Goal: Task Accomplishment & Management: Use online tool/utility

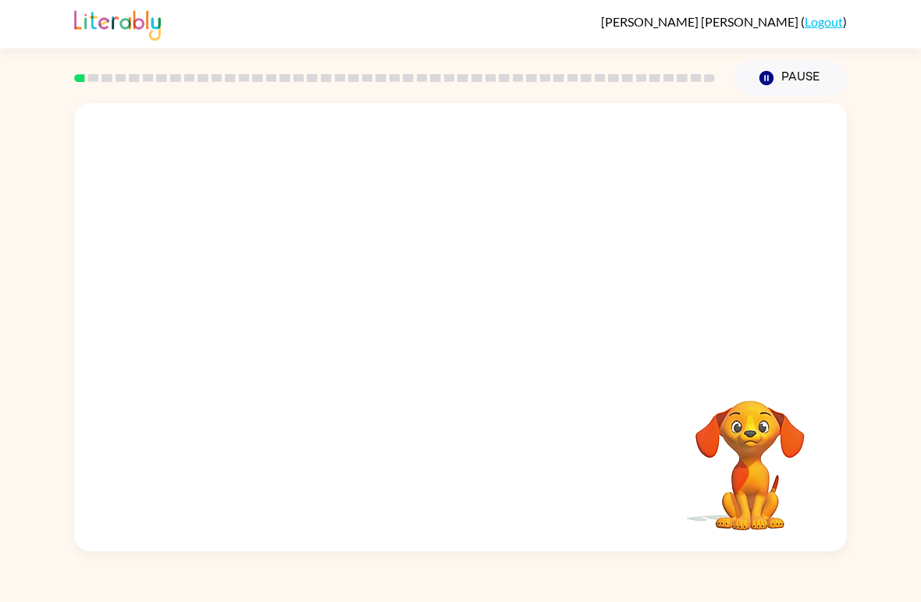
click at [523, 289] on video "Your browser must support playing .mp4 files to use Literably. Please try using…" at bounding box center [460, 235] width 773 height 265
click at [397, 249] on video "Your browser must support playing .mp4 files to use Literably. Please try using…" at bounding box center [460, 235] width 773 height 265
click at [512, 305] on video "Your browser must support playing .mp4 files to use Literably. Please try using…" at bounding box center [460, 235] width 773 height 265
click at [554, 253] on video "Your browser must support playing .mp4 files to use Literably. Please try using…" at bounding box center [460, 235] width 773 height 265
click at [489, 343] on div at bounding box center [461, 335] width 100 height 57
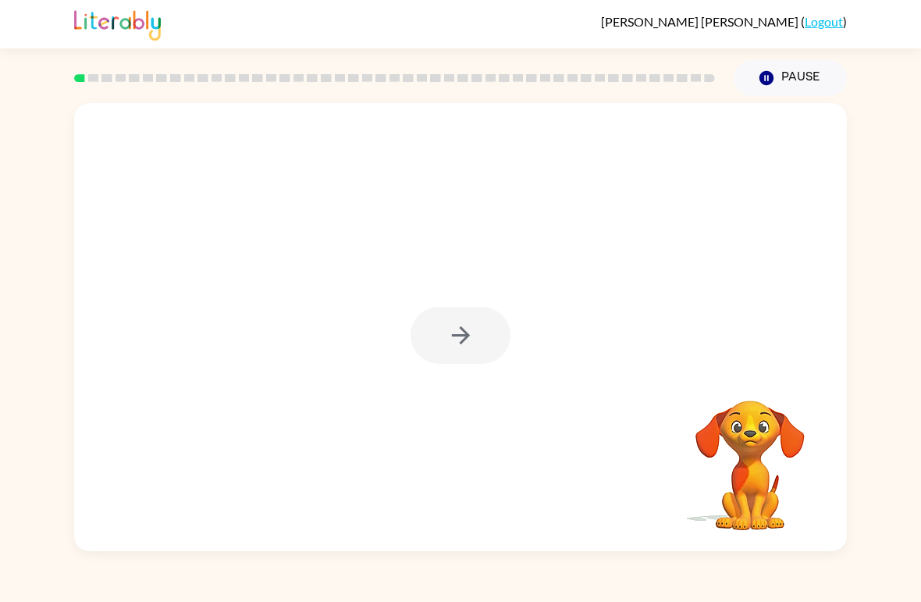
click at [474, 334] on div at bounding box center [461, 335] width 100 height 57
click at [474, 334] on icon "button" at bounding box center [460, 335] width 27 height 27
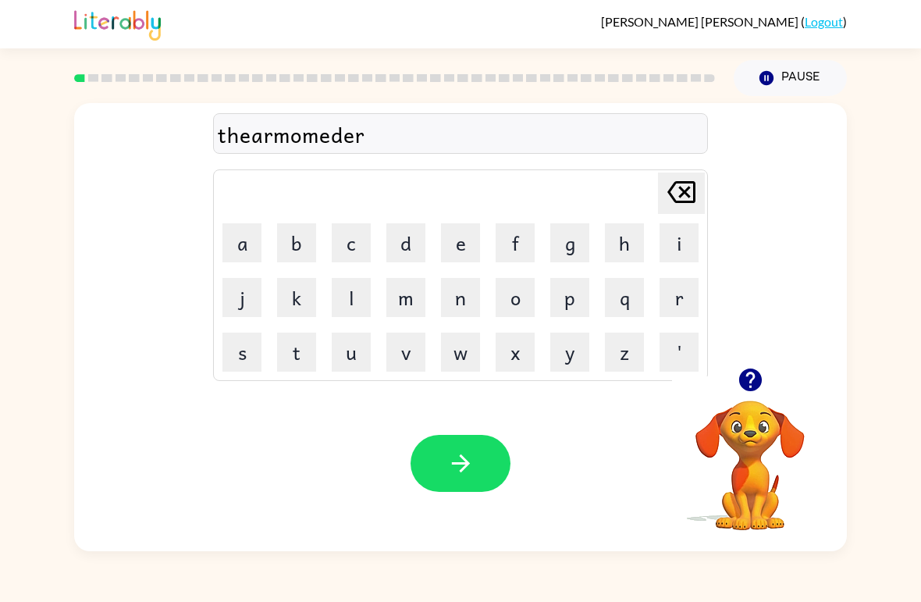
click at [483, 426] on div "Your browser must support playing .mp4 files to use Literably. Please try using…" at bounding box center [460, 463] width 773 height 176
click at [466, 487] on button "button" at bounding box center [461, 463] width 100 height 57
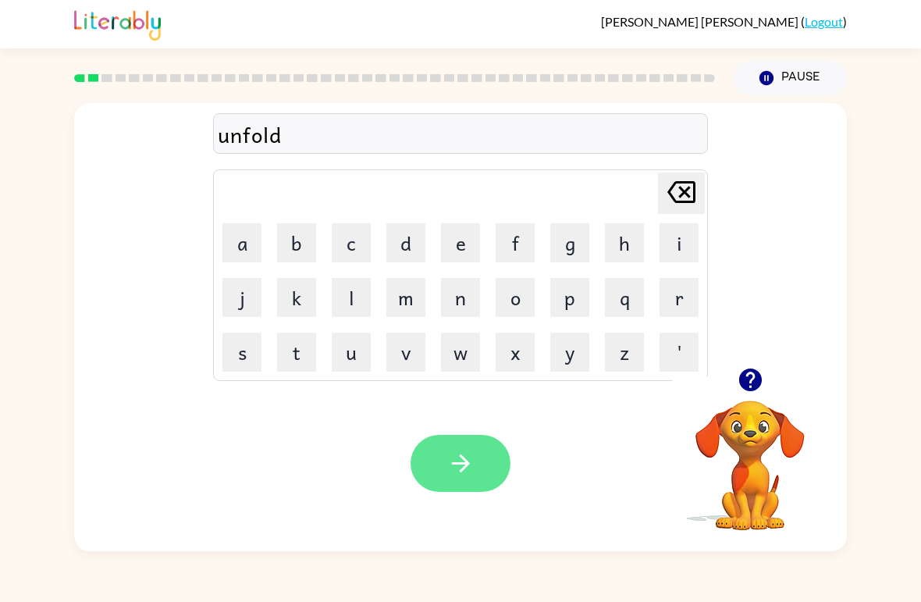
click at [480, 476] on button "button" at bounding box center [461, 463] width 100 height 57
click at [479, 476] on div at bounding box center [461, 463] width 100 height 57
click at [500, 452] on button "button" at bounding box center [461, 463] width 100 height 57
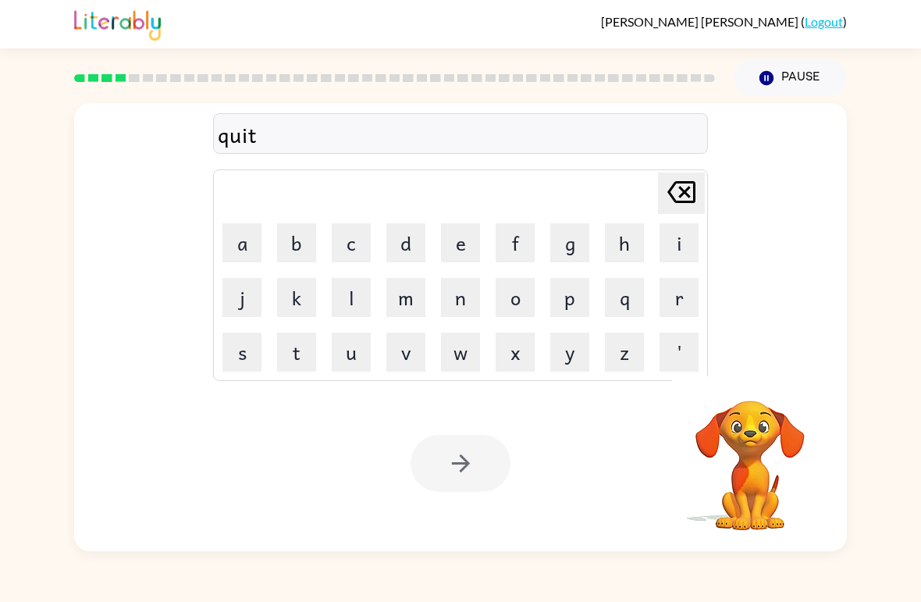
click at [474, 478] on div at bounding box center [461, 463] width 100 height 57
click at [481, 455] on div at bounding box center [461, 463] width 100 height 57
click at [482, 461] on button "button" at bounding box center [461, 463] width 100 height 57
click at [482, 461] on div at bounding box center [461, 463] width 100 height 57
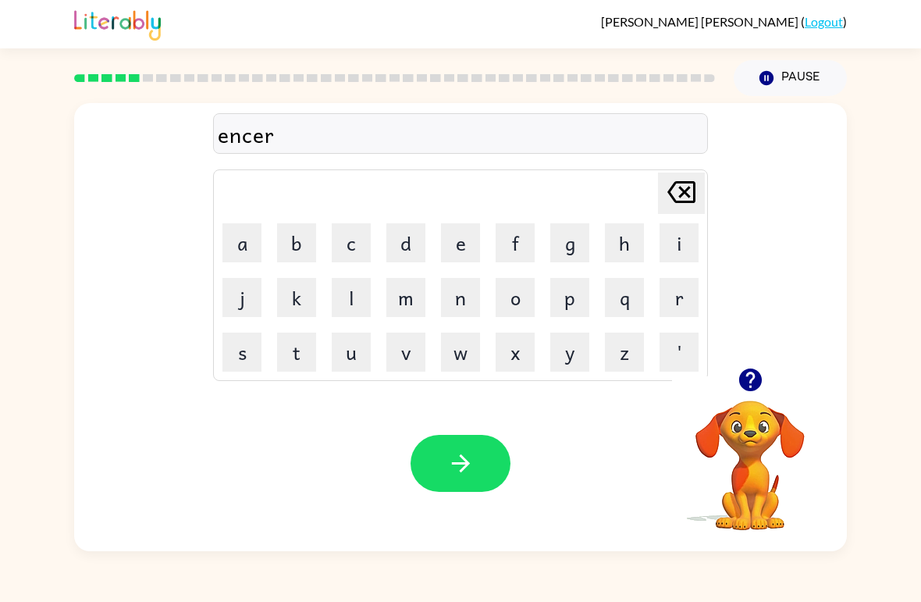
click at [521, 463] on div "Your browser must support playing .mp4 files to use Literably. Please try using…" at bounding box center [460, 463] width 773 height 176
click at [419, 496] on div "Your browser must support playing .mp4 files to use Literably. Please try using…" at bounding box center [460, 463] width 773 height 176
click at [448, 474] on icon "button" at bounding box center [460, 463] width 27 height 27
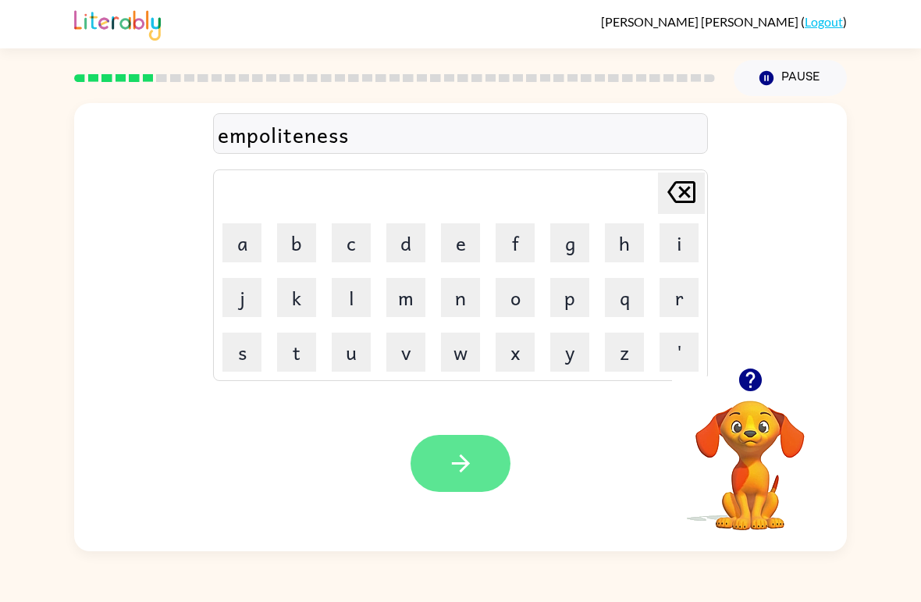
click at [464, 477] on icon "button" at bounding box center [460, 463] width 27 height 27
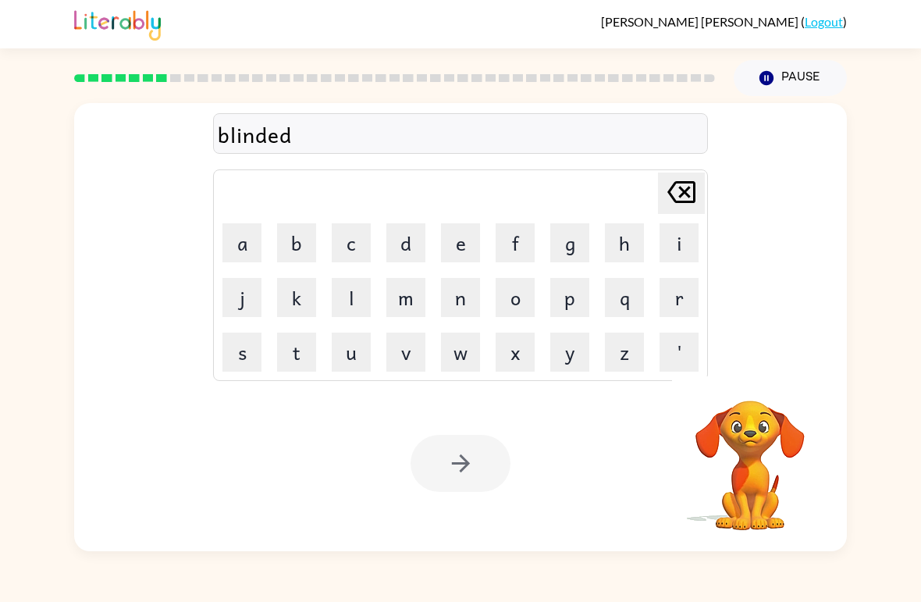
click at [457, 466] on div at bounding box center [461, 463] width 100 height 57
click at [446, 478] on div at bounding box center [461, 463] width 100 height 57
click at [436, 487] on div at bounding box center [461, 463] width 100 height 57
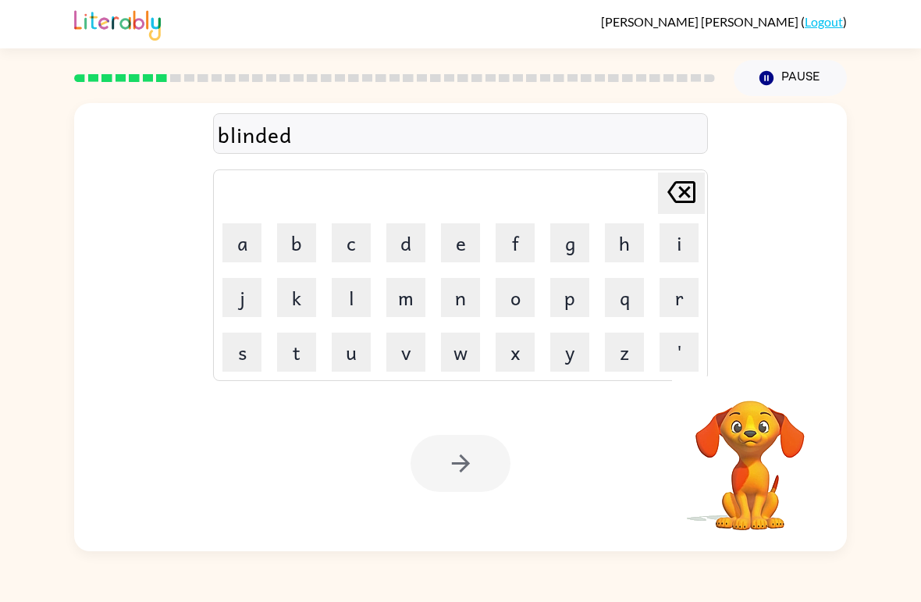
click at [436, 486] on div at bounding box center [461, 463] width 100 height 57
click at [442, 468] on button "button" at bounding box center [461, 463] width 100 height 57
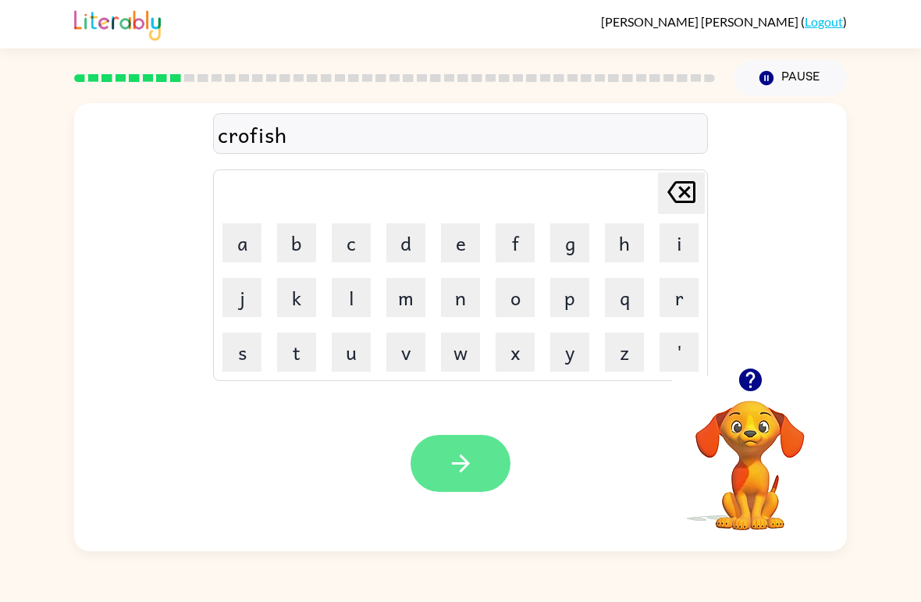
click at [428, 478] on button "button" at bounding box center [461, 463] width 100 height 57
click at [503, 425] on div "Your browser must support playing .mp4 files to use Literably. Please try using…" at bounding box center [460, 463] width 773 height 176
click at [503, 463] on button "button" at bounding box center [461, 463] width 100 height 57
click at [482, 462] on div at bounding box center [461, 463] width 100 height 57
click at [478, 475] on button "button" at bounding box center [461, 463] width 100 height 57
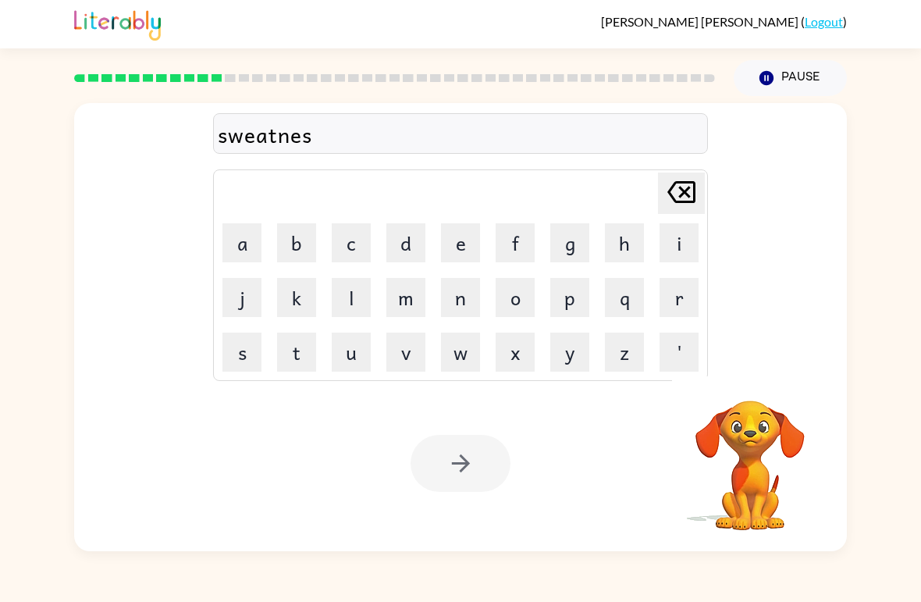
click at [478, 473] on button "button" at bounding box center [461, 463] width 100 height 57
click at [478, 456] on div at bounding box center [461, 463] width 100 height 57
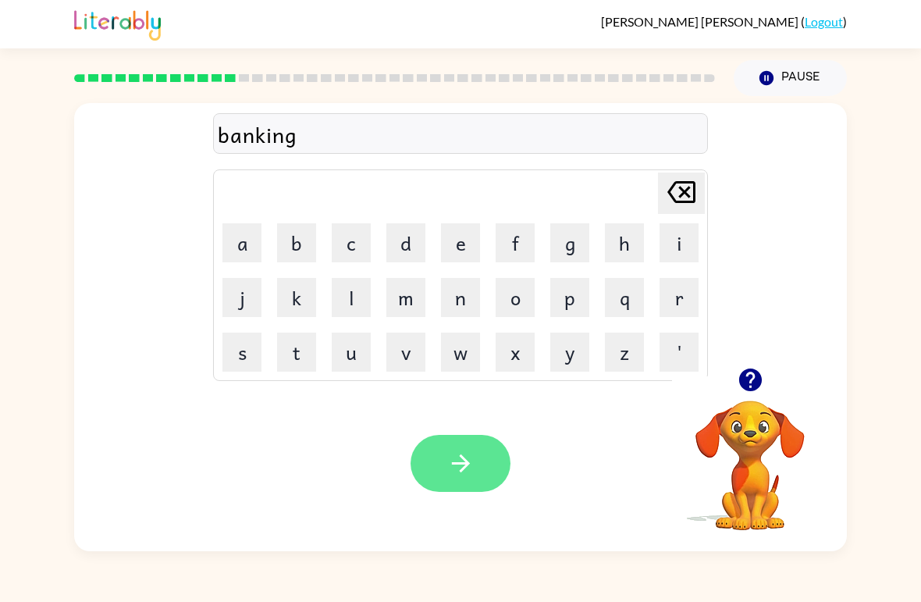
click at [471, 475] on icon "button" at bounding box center [460, 463] width 27 height 27
click at [465, 462] on icon "button" at bounding box center [460, 463] width 18 height 18
click at [479, 470] on button "button" at bounding box center [461, 463] width 100 height 57
click at [479, 470] on div at bounding box center [461, 463] width 100 height 57
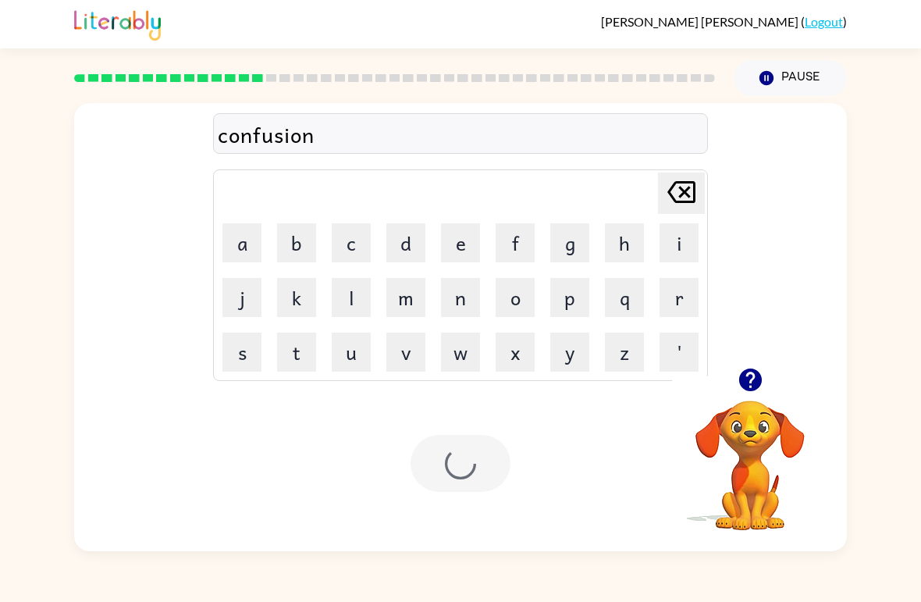
click at [477, 479] on div at bounding box center [461, 463] width 100 height 57
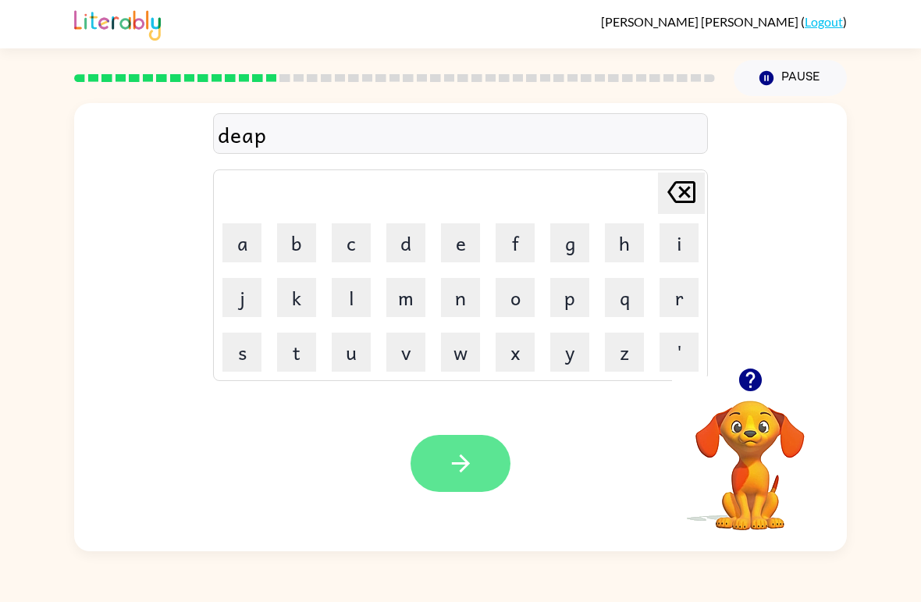
click at [478, 464] on button "button" at bounding box center [461, 463] width 100 height 57
click at [467, 443] on button "button" at bounding box center [461, 463] width 100 height 57
click at [445, 474] on button "button" at bounding box center [461, 463] width 100 height 57
click at [449, 483] on button "button" at bounding box center [461, 463] width 100 height 57
click at [475, 451] on button "button" at bounding box center [461, 463] width 100 height 57
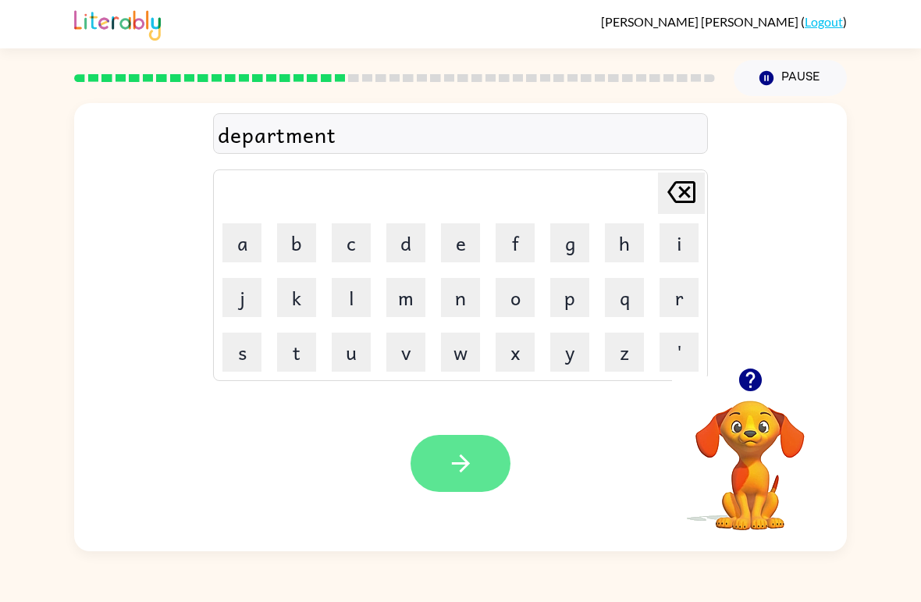
click at [494, 485] on button "button" at bounding box center [461, 463] width 100 height 57
click at [474, 471] on icon "button" at bounding box center [460, 463] width 27 height 27
click at [486, 443] on button "button" at bounding box center [461, 463] width 100 height 57
click at [485, 468] on button "button" at bounding box center [461, 463] width 100 height 57
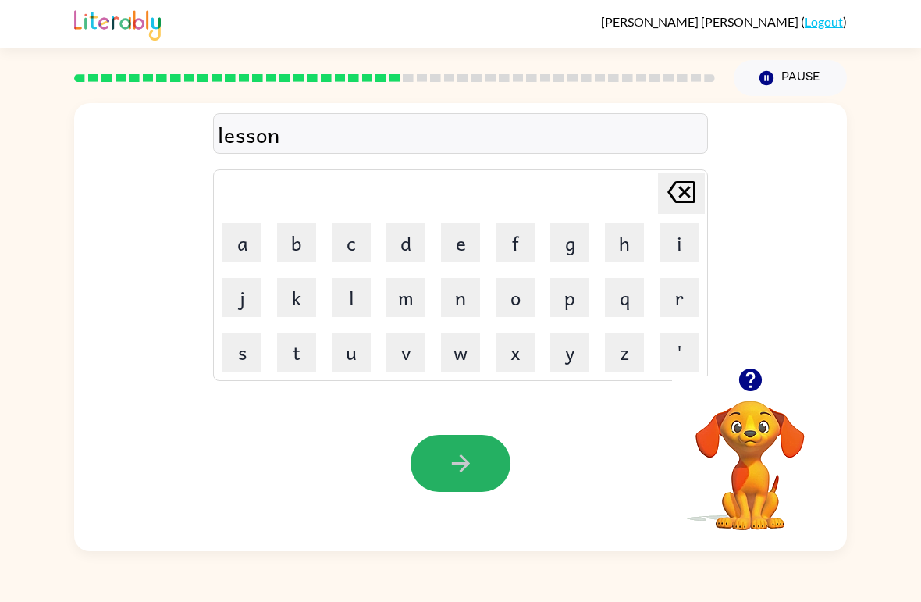
click at [460, 471] on icon "button" at bounding box center [460, 463] width 18 height 18
click at [460, 471] on html "[PERSON_NAME] ( Logout ) Pause Pause luckiest [PERSON_NAME] last character inpu…" at bounding box center [460, 301] width 921 height 602
click at [461, 472] on icon "button" at bounding box center [460, 463] width 18 height 18
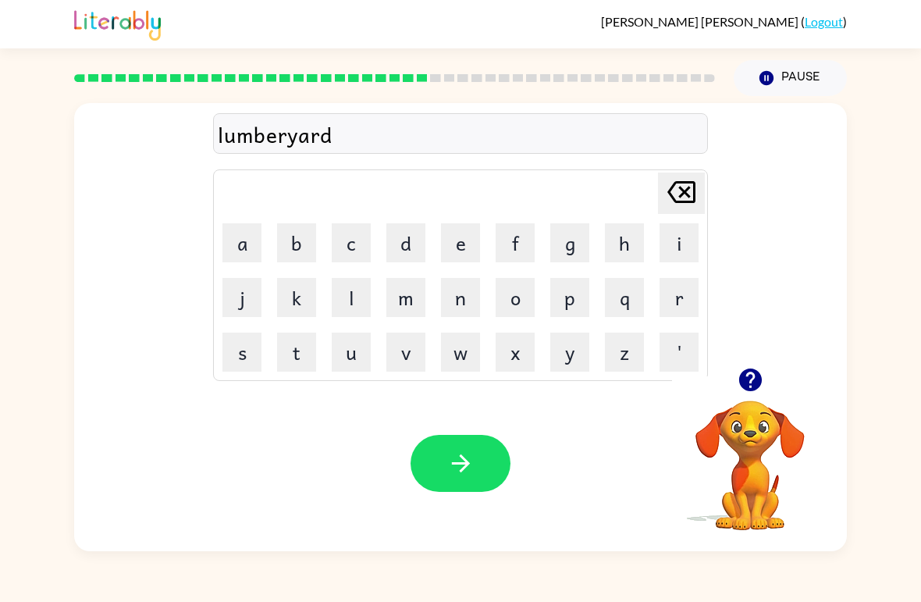
click at [460, 471] on html "[PERSON_NAME] ( Logout ) Pause Pause lumberyard Delete Delete last character in…" at bounding box center [460, 301] width 921 height 602
click at [461, 472] on icon "button" at bounding box center [460, 463] width 18 height 18
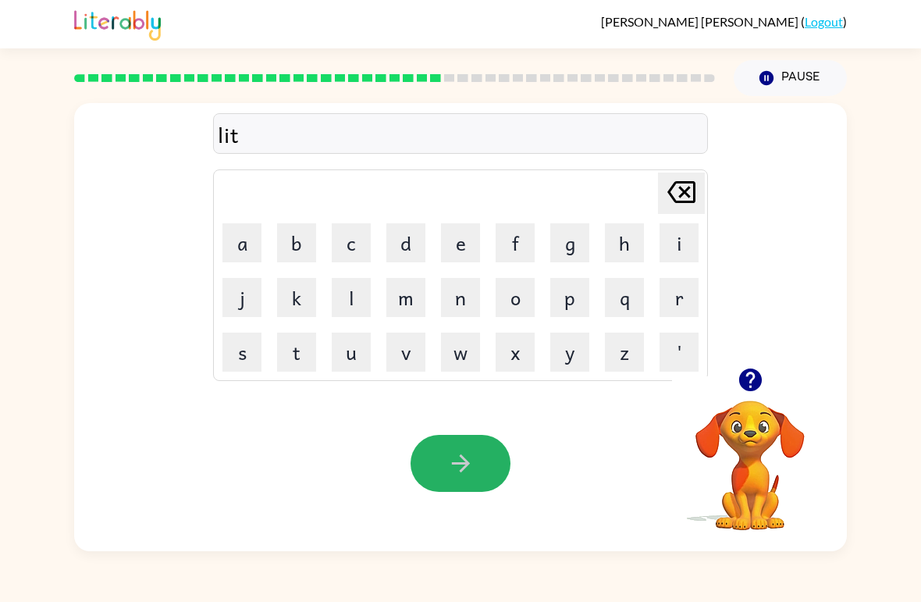
click at [460, 471] on icon "button" at bounding box center [460, 463] width 27 height 27
click at [460, 471] on html "[PERSON_NAME] ( Logout ) Pause Pause mud Delete Delete last character input a b…" at bounding box center [460, 301] width 921 height 602
click at [460, 471] on icon "button" at bounding box center [460, 463] width 27 height 27
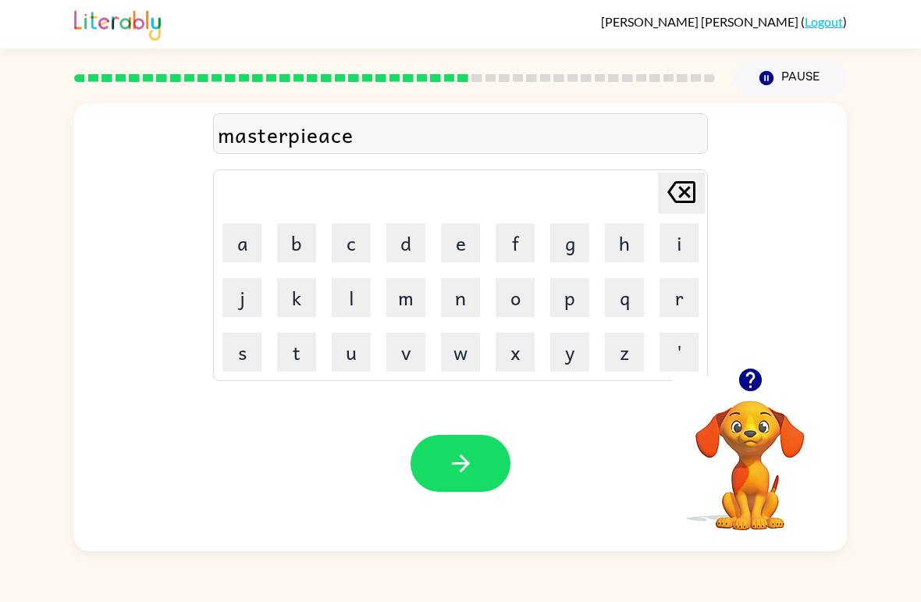
click at [460, 471] on icon "button" at bounding box center [460, 463] width 27 height 27
click at [460, 471] on html "[PERSON_NAME] ( Logout ) Pause Pause paradice [PERSON_NAME] last character inpu…" at bounding box center [460, 301] width 921 height 602
click at [460, 471] on icon "button" at bounding box center [460, 463] width 27 height 27
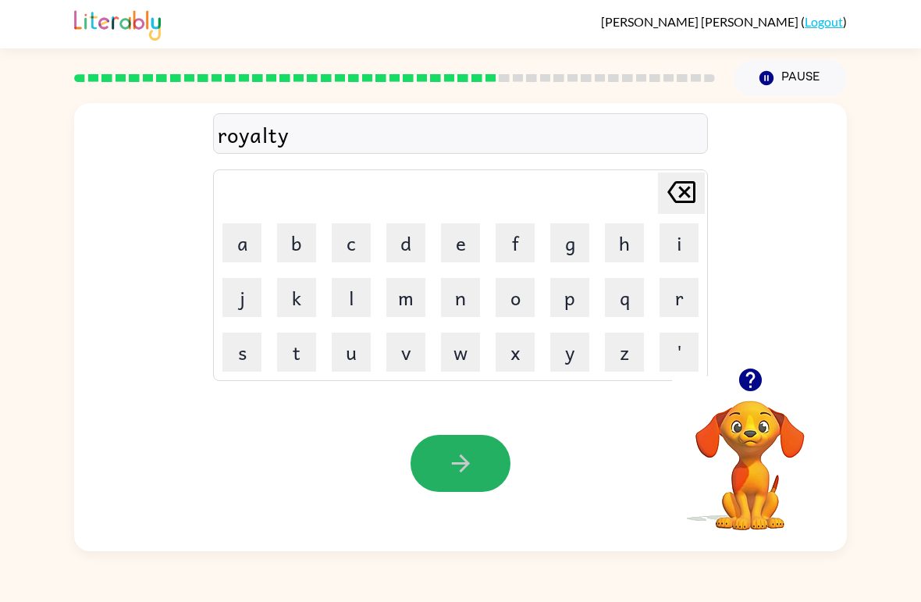
click at [461, 473] on icon "button" at bounding box center [460, 463] width 27 height 27
click at [461, 473] on html "[PERSON_NAME] ( Logout ) Pause Pause rudeness [PERSON_NAME] last character inpu…" at bounding box center [460, 301] width 921 height 602
click at [461, 473] on icon "button" at bounding box center [460, 463] width 27 height 27
click at [461, 473] on html "[PERSON_NAME] ( Logout ) Pause Pause soneare [PERSON_NAME] last character input…" at bounding box center [460, 301] width 921 height 602
click at [461, 473] on icon "button" at bounding box center [460, 463] width 27 height 27
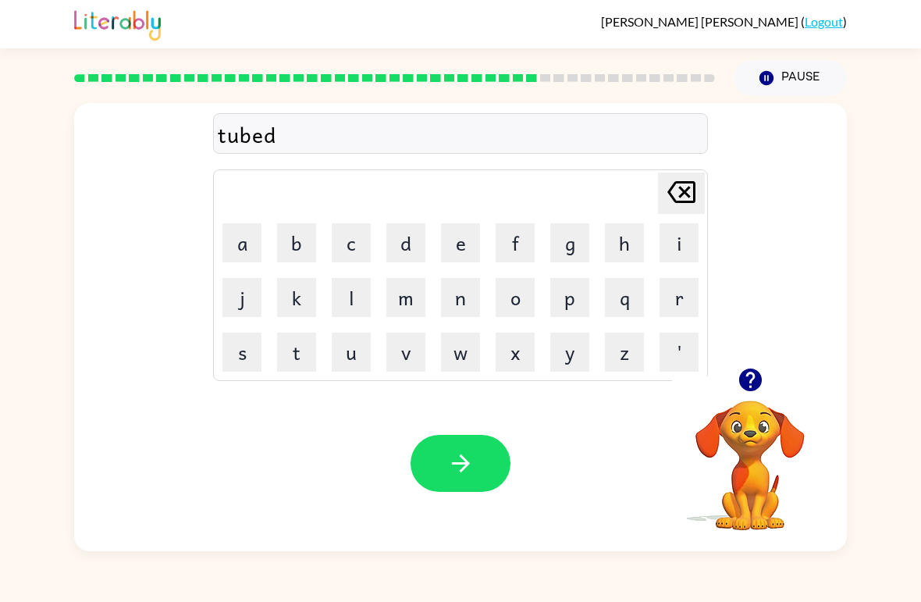
click at [463, 463] on html "[PERSON_NAME] ( Logout ) Pause Pause tubed Delete Delete last character input a…" at bounding box center [460, 301] width 921 height 602
click at [463, 463] on icon "button" at bounding box center [460, 463] width 27 height 27
click at [463, 463] on html "[PERSON_NAME] ( Logout ) Pause Pause world Delete Delete last character input a…" at bounding box center [460, 301] width 921 height 602
click at [463, 463] on icon "button" at bounding box center [460, 463] width 27 height 27
click at [463, 463] on html "[PERSON_NAME] ( Logout ) Pause Pause chapter Delete Delete last character input…" at bounding box center [460, 301] width 921 height 602
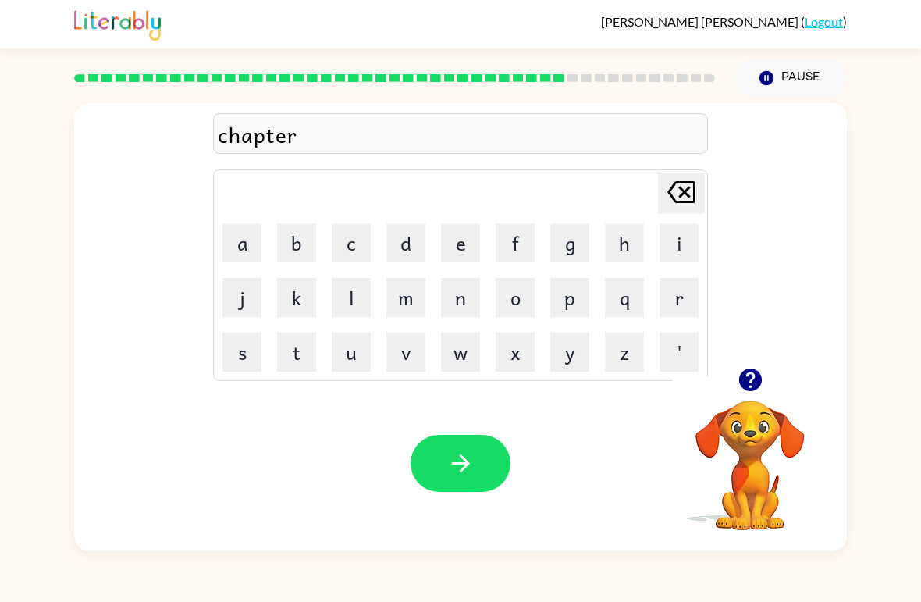
click at [463, 463] on icon "button" at bounding box center [460, 463] width 27 height 27
click at [463, 463] on html "[PERSON_NAME] ( Logout ) Pause Pause trypod Delete Delete last character input …" at bounding box center [460, 301] width 921 height 602
click at [463, 463] on icon "button" at bounding box center [460, 463] width 27 height 27
click at [453, 463] on icon "button" at bounding box center [460, 463] width 27 height 27
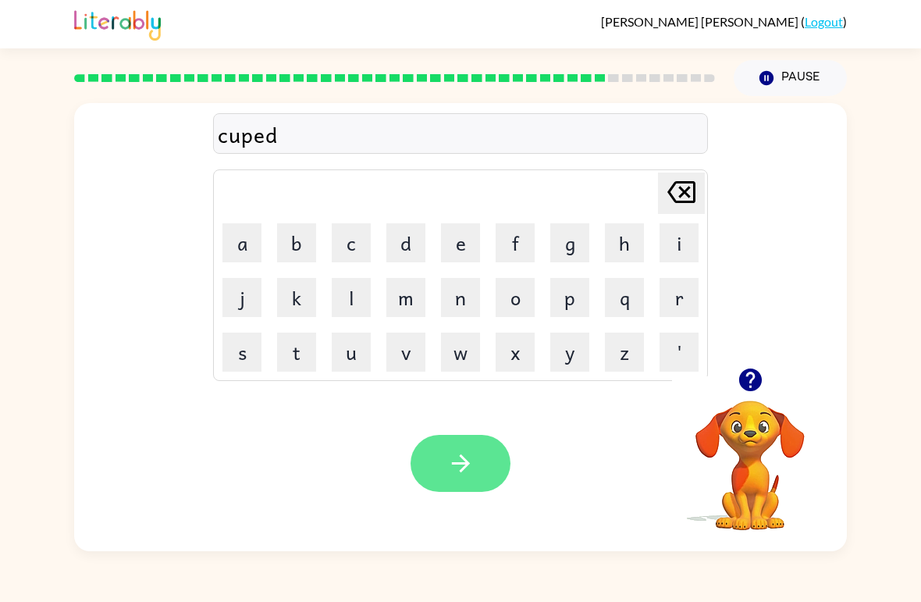
click at [456, 472] on icon "button" at bounding box center [460, 463] width 27 height 27
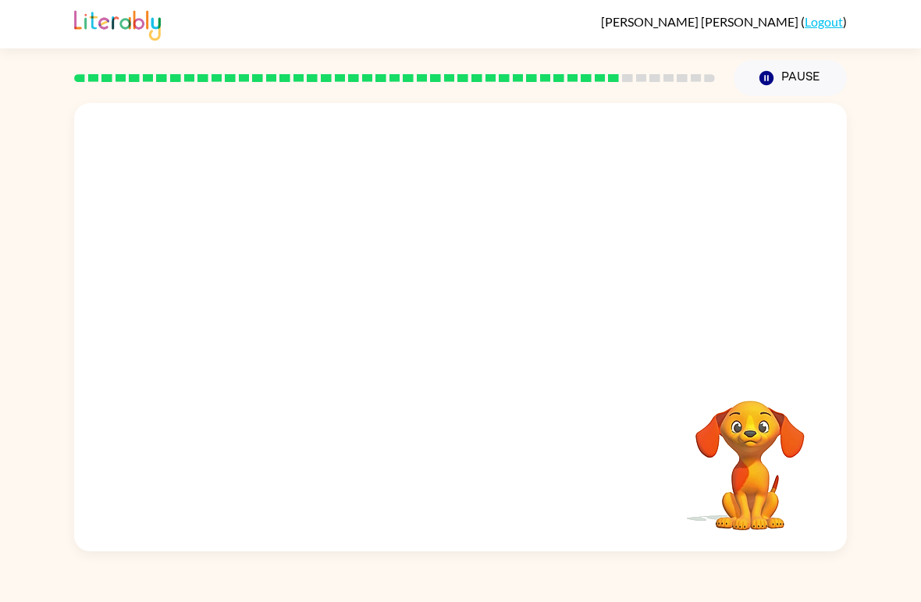
click at [507, 229] on video "Your browser must support playing .mp4 files to use Literably. Please try using…" at bounding box center [460, 235] width 773 height 265
click at [284, 238] on video "Your browser must support playing .mp4 files to use Literably. Please try using…" at bounding box center [460, 235] width 773 height 265
click at [648, 286] on video "Your browser must support playing .mp4 files to use Literably. Please try using…" at bounding box center [460, 235] width 773 height 265
click at [517, 251] on video "Your browser must support playing .mp4 files to use Literably. Please try using…" at bounding box center [460, 235] width 773 height 265
click at [283, 247] on video "Your browser must support playing .mp4 files to use Literably. Please try using…" at bounding box center [460, 235] width 773 height 265
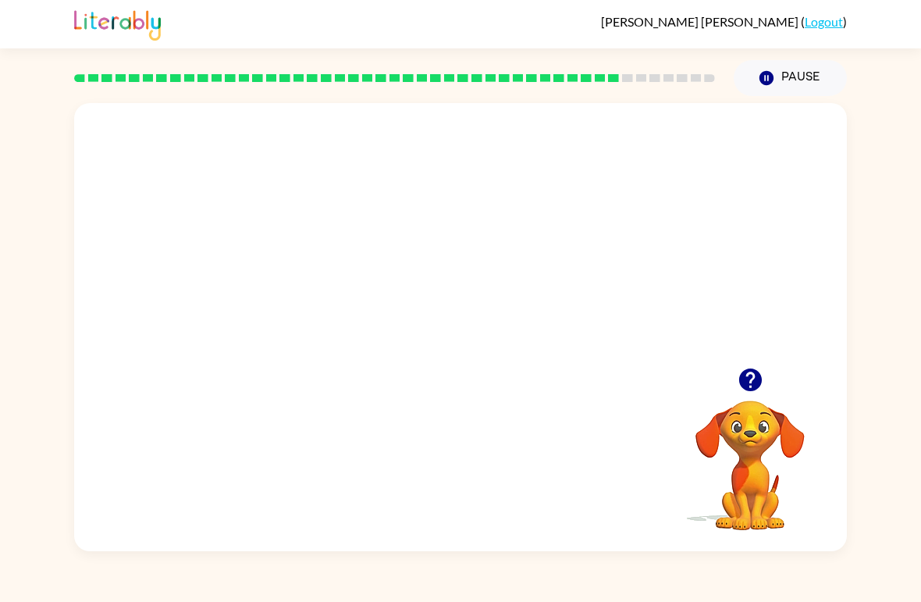
click at [649, 286] on video "Your browser must support playing .mp4 files to use Literably. Please try using…" at bounding box center [460, 235] width 773 height 265
click at [500, 245] on video "Your browser must support playing .mp4 files to use Literably. Please try using…" at bounding box center [460, 235] width 773 height 265
click at [462, 336] on div at bounding box center [461, 335] width 100 height 57
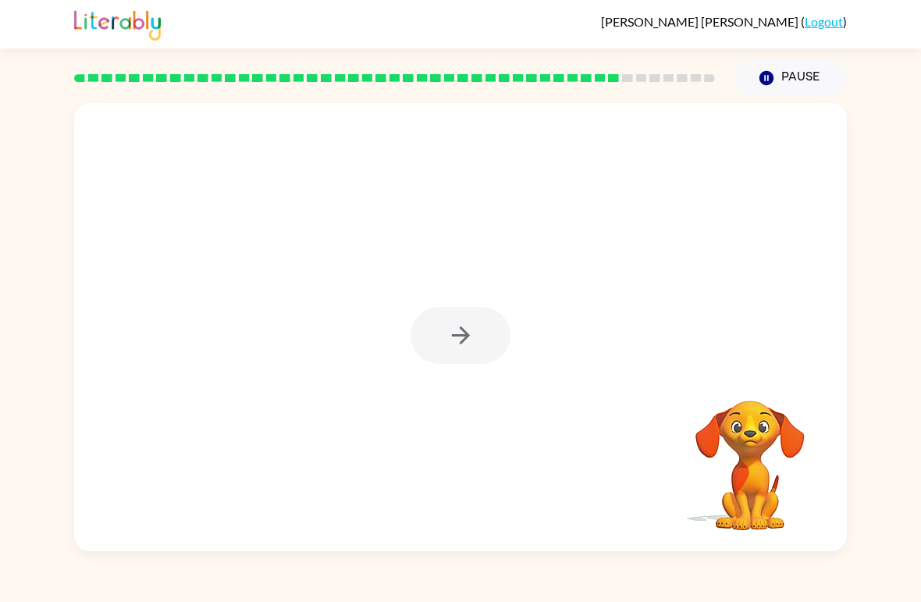
click at [462, 336] on div at bounding box center [461, 335] width 100 height 57
click at [462, 336] on icon "button" at bounding box center [460, 335] width 18 height 18
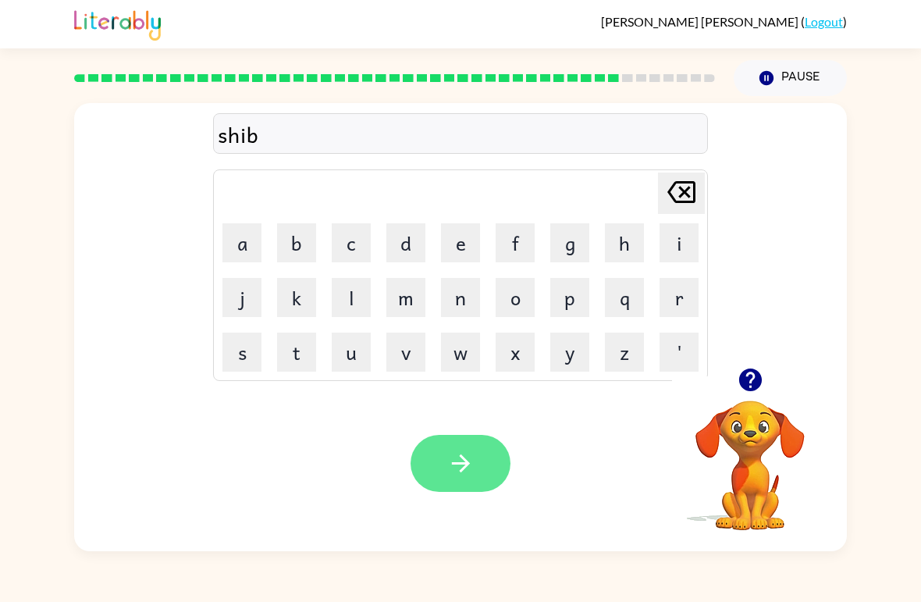
click at [505, 447] on button "button" at bounding box center [461, 463] width 100 height 57
click at [458, 461] on icon "button" at bounding box center [460, 463] width 27 height 27
click at [489, 450] on button "button" at bounding box center [461, 463] width 100 height 57
click at [471, 471] on icon "button" at bounding box center [460, 463] width 27 height 27
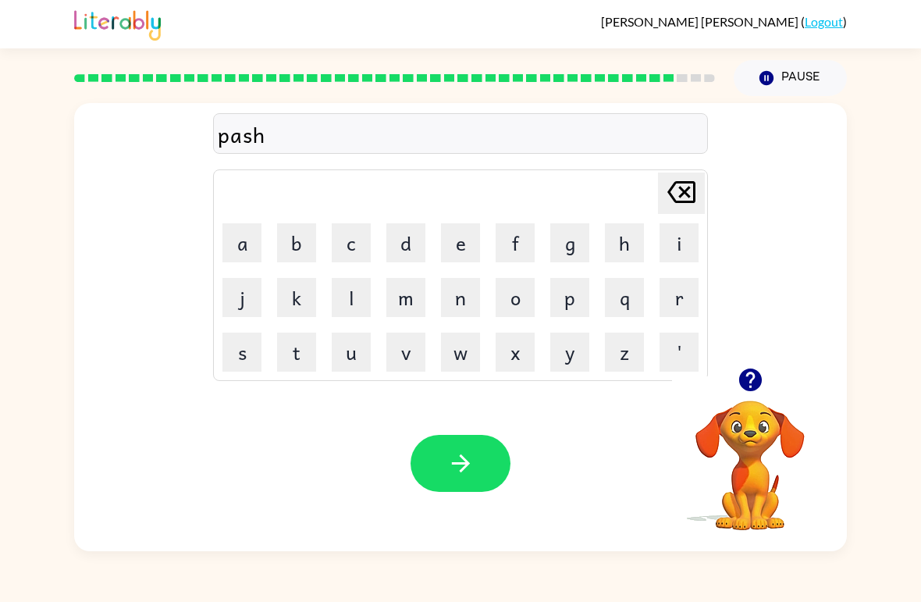
click at [459, 462] on html "[PERSON_NAME] ( Logout ) Pause Pause pash Delete Delete last character input a …" at bounding box center [460, 301] width 921 height 602
click at [460, 463] on icon "button" at bounding box center [460, 463] width 27 height 27
click at [459, 462] on icon "button" at bounding box center [460, 463] width 27 height 27
click at [459, 462] on html "[PERSON_NAME] ( Logout ) Pause Pause zaop Delete Delete last character input a …" at bounding box center [460, 301] width 921 height 602
click at [460, 463] on icon "button" at bounding box center [460, 463] width 27 height 27
